Goal: Task Accomplishment & Management: Manage account settings

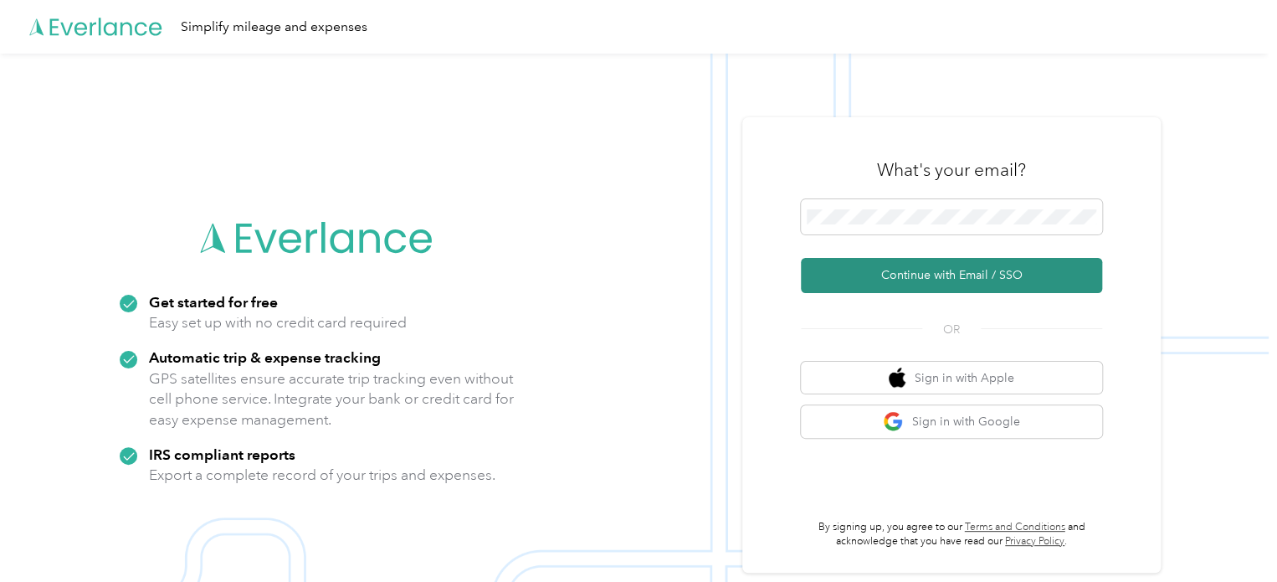
click at [966, 271] on button "Continue with Email / SSO" at bounding box center [951, 275] width 301 height 35
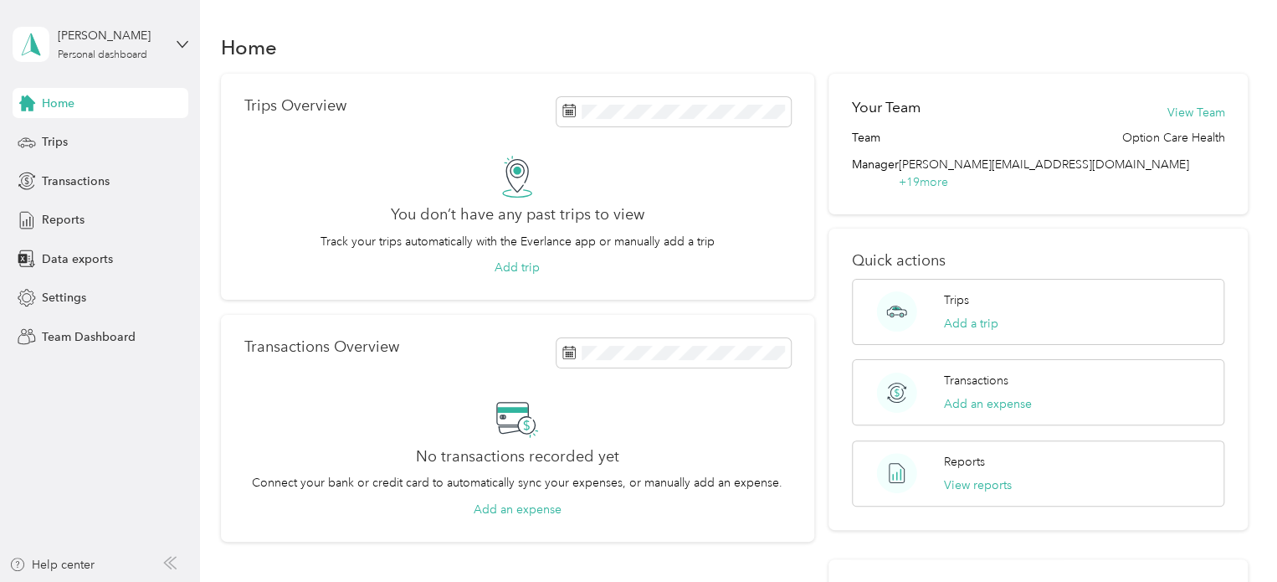
click at [164, 53] on div "[PERSON_NAME] Personal dashboard" at bounding box center [101, 44] width 176 height 59
click at [82, 136] on div "Team dashboard" at bounding box center [72, 138] width 90 height 18
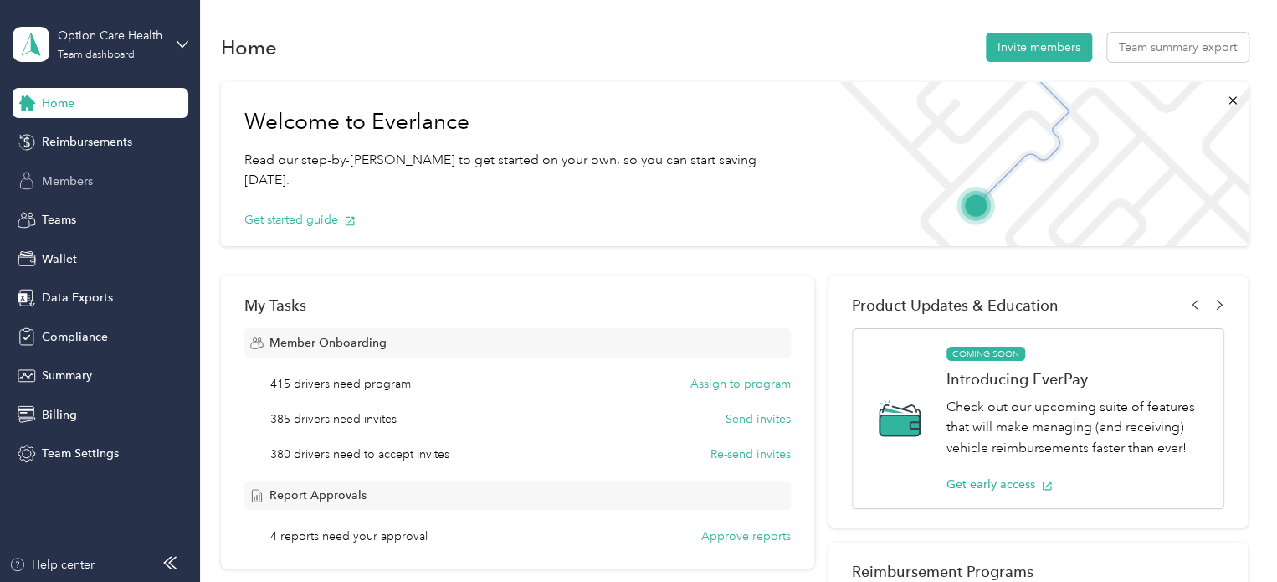
click at [71, 180] on span "Members" at bounding box center [67, 181] width 51 height 18
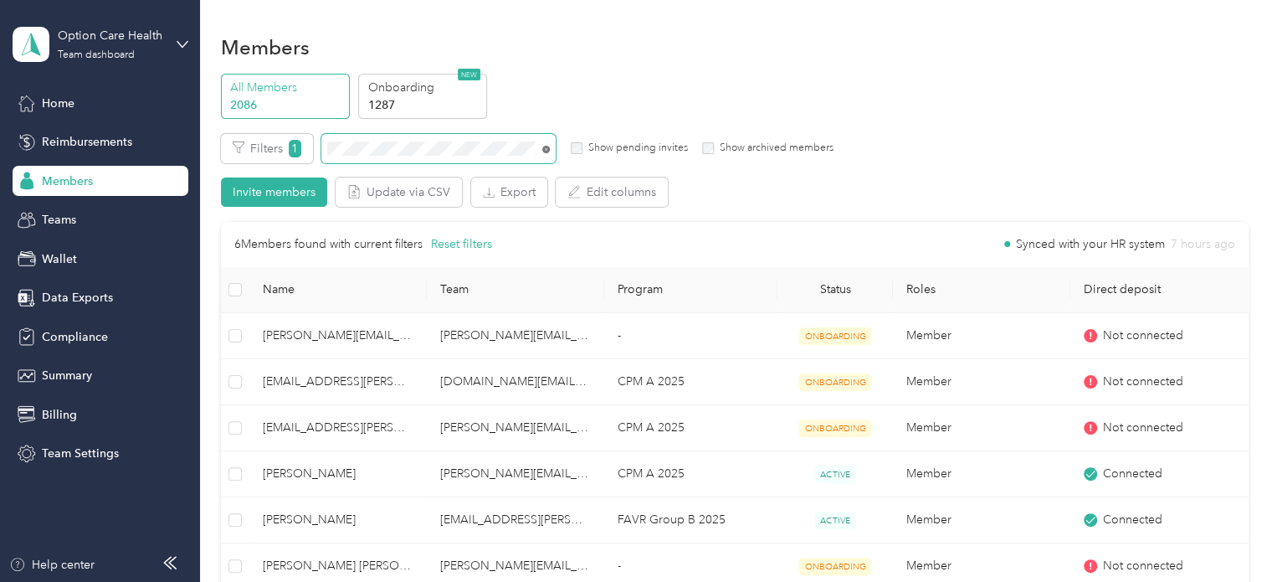
click at [546, 149] on icon at bounding box center [546, 148] width 3 height 3
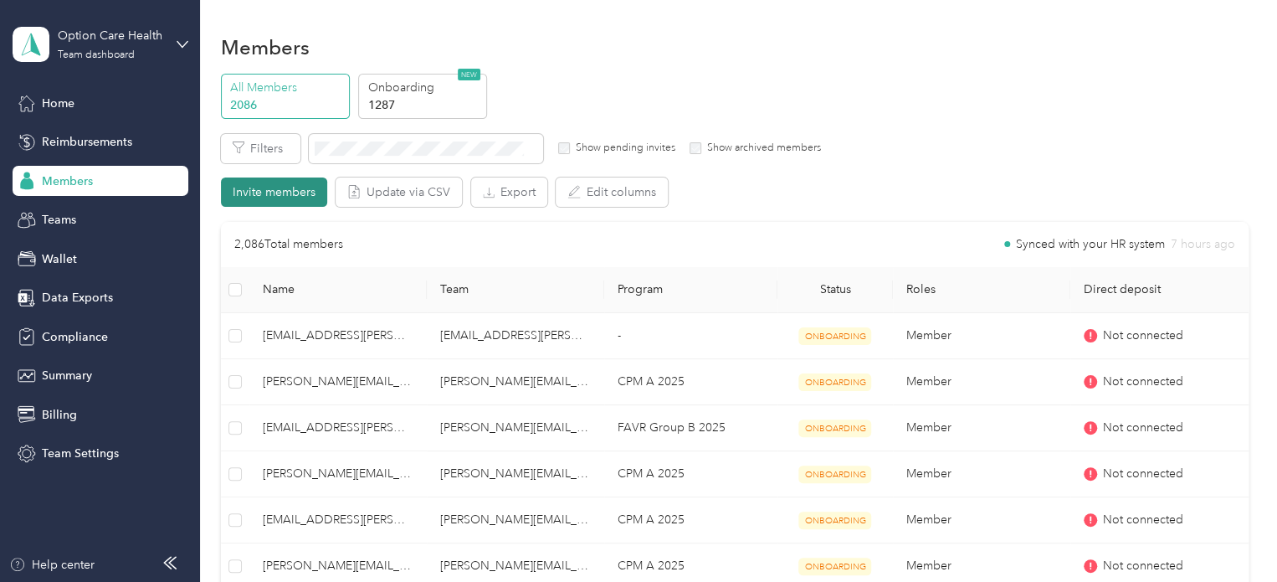
click at [268, 195] on button "Invite members" at bounding box center [274, 191] width 106 height 29
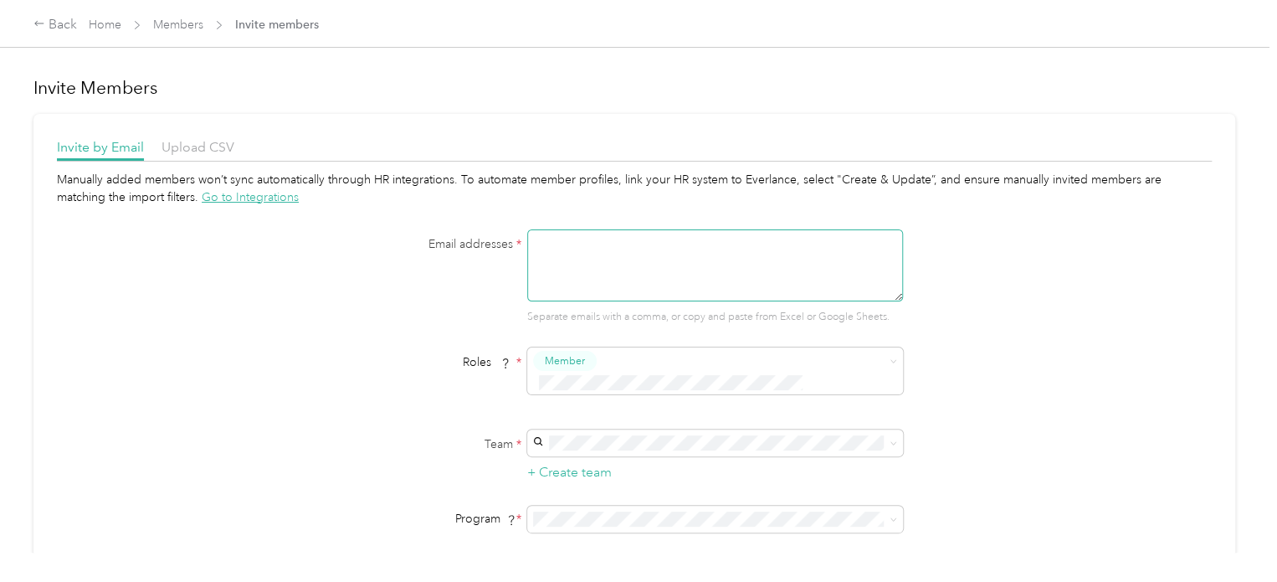
click at [679, 261] on textarea at bounding box center [715, 265] width 376 height 72
paste textarea "[DOMAIN_NAME][EMAIL_ADDRESS][PERSON_NAME][DOMAIN_NAME]"
type textarea "[DOMAIN_NAME][EMAIL_ADDRESS][PERSON_NAME][DOMAIN_NAME]"
click at [971, 259] on div "Manually added members won’t sync automatically through HR integrations. To aut…" at bounding box center [634, 401] width 1155 height 461
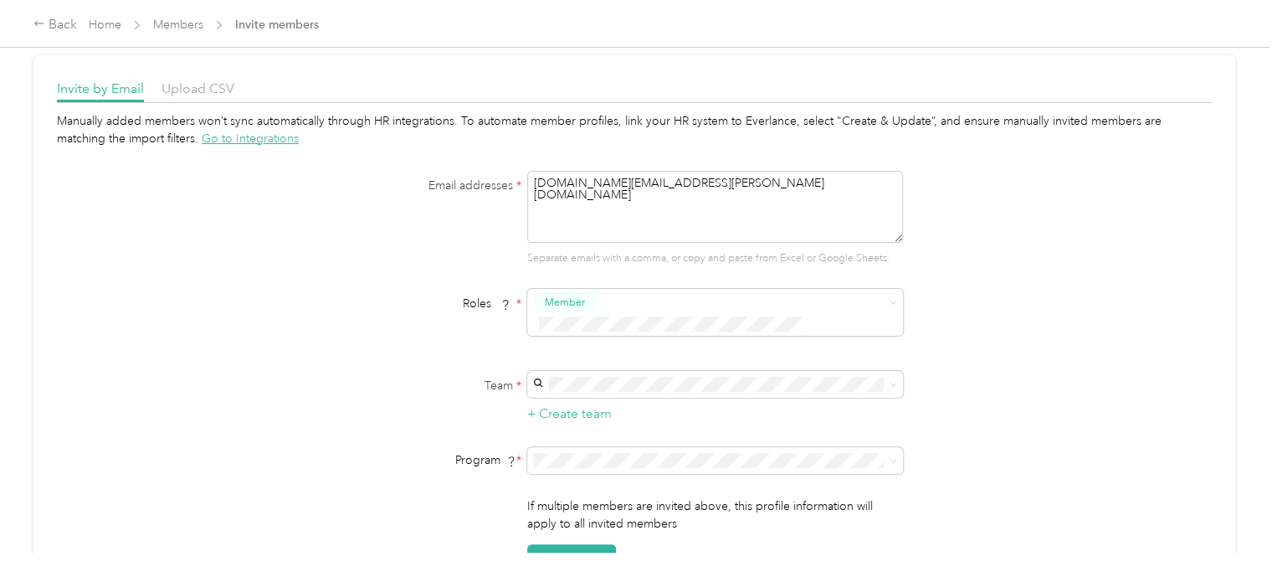
scroll to position [84, 0]
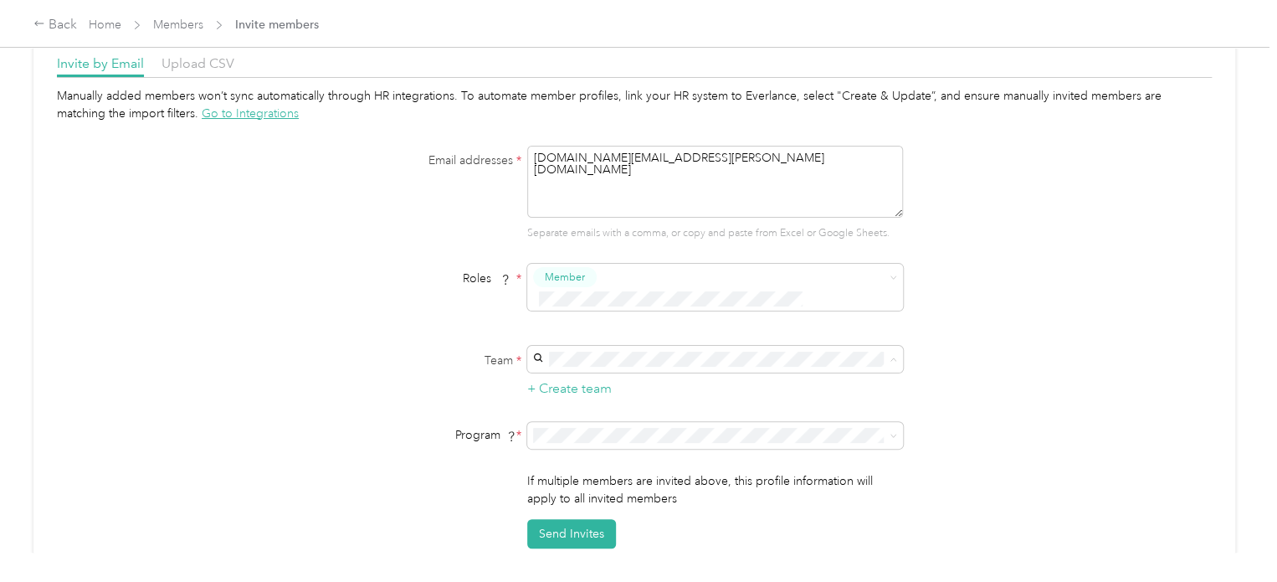
click at [615, 367] on span "[PERSON_NAME][EMAIL_ADDRESS][PERSON_NAME][DOMAIN_NAME]" at bounding box center [679, 375] width 286 height 32
click at [889, 432] on icon at bounding box center [893, 436] width 8 height 8
click at [618, 240] on span "CPM B 2025 (CPM)" at bounding box center [586, 237] width 101 height 14
click at [1064, 382] on div "Manually added members won’t sync automatically through HR integrations. To aut…" at bounding box center [634, 317] width 1155 height 461
click at [576, 519] on button "Send Invites" at bounding box center [571, 533] width 89 height 29
